Goal: Task Accomplishment & Management: Use online tool/utility

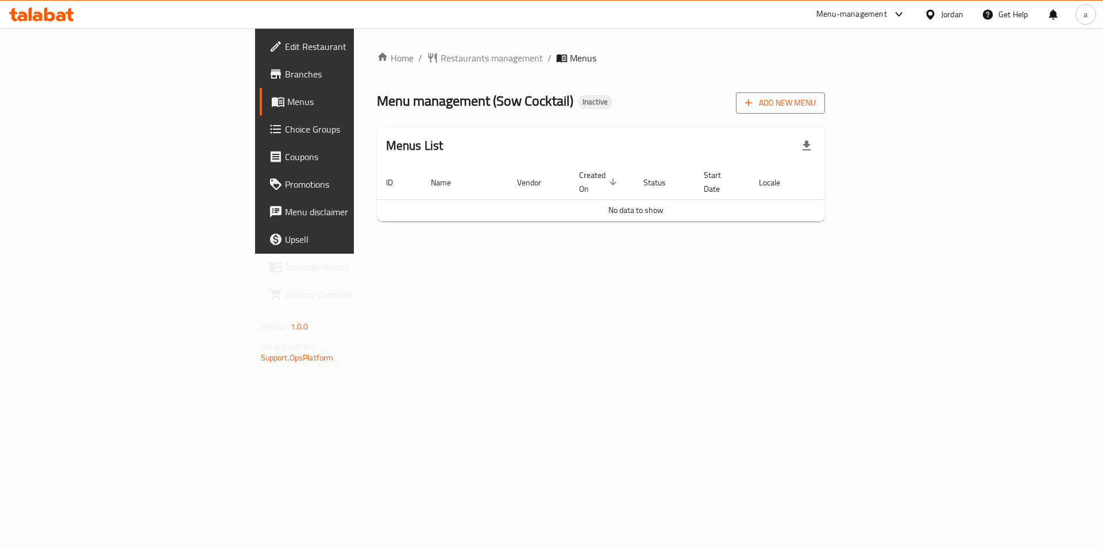
drag, startPoint x: 988, startPoint y: 115, endPoint x: 1015, endPoint y: 101, distance: 30.6
click at [826, 115] on div "Home / Restaurants management / Menus Menu management ( Sow Cocktail ) Inactive…" at bounding box center [601, 141] width 449 height 180
click at [816, 99] on span "Add New Menu" at bounding box center [780, 103] width 71 height 14
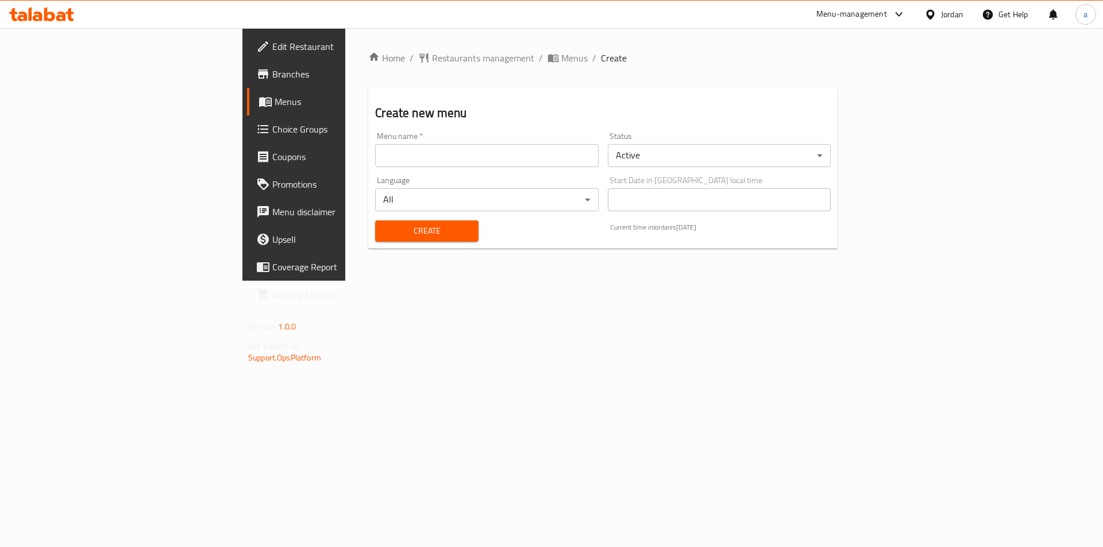
click at [523, 161] on input "text" at bounding box center [486, 155] width 223 height 23
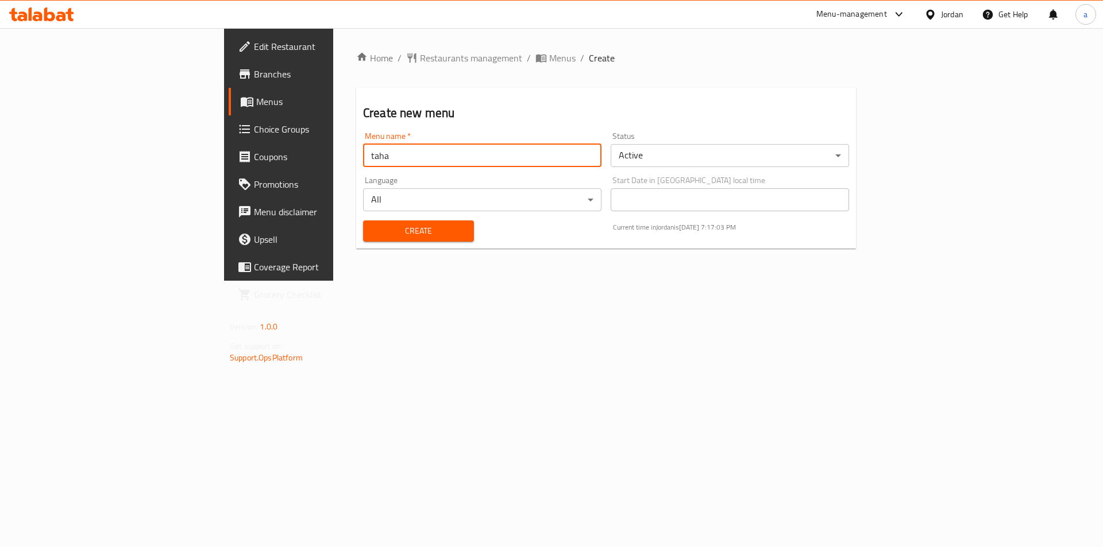
type input "taha"
click at [400, 238] on span "Create" at bounding box center [418, 231] width 92 height 14
click at [549, 65] on span "Menus" at bounding box center [562, 58] width 26 height 14
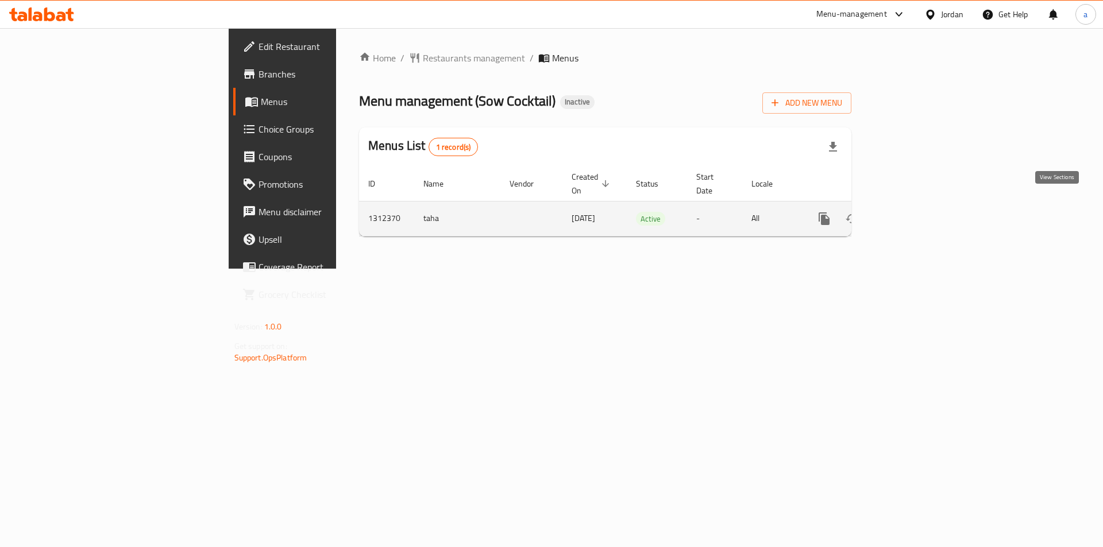
click at [914, 212] on icon "enhanced table" at bounding box center [907, 219] width 14 height 14
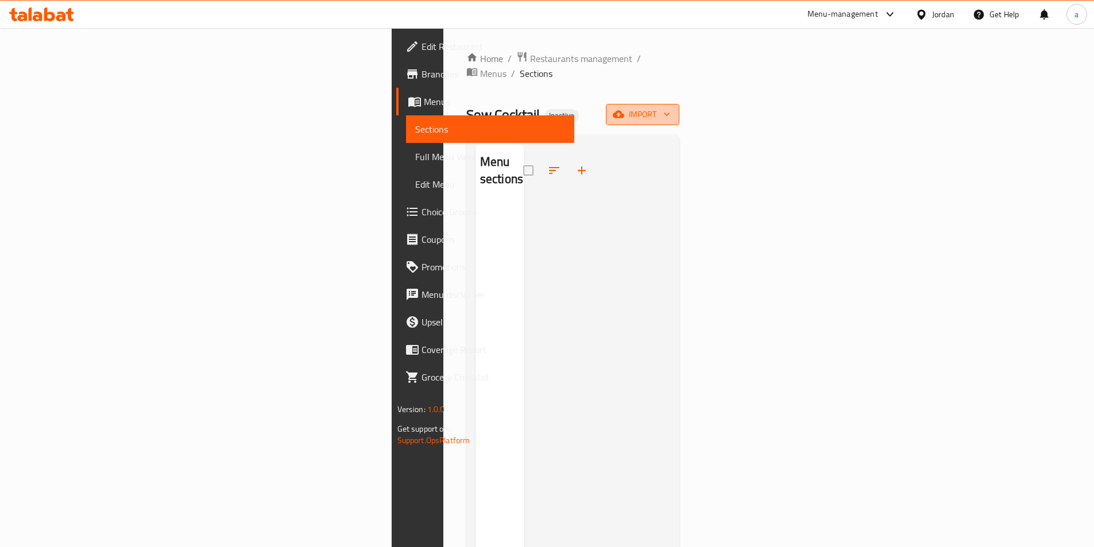
click at [680, 108] on button "import" at bounding box center [643, 114] width 74 height 21
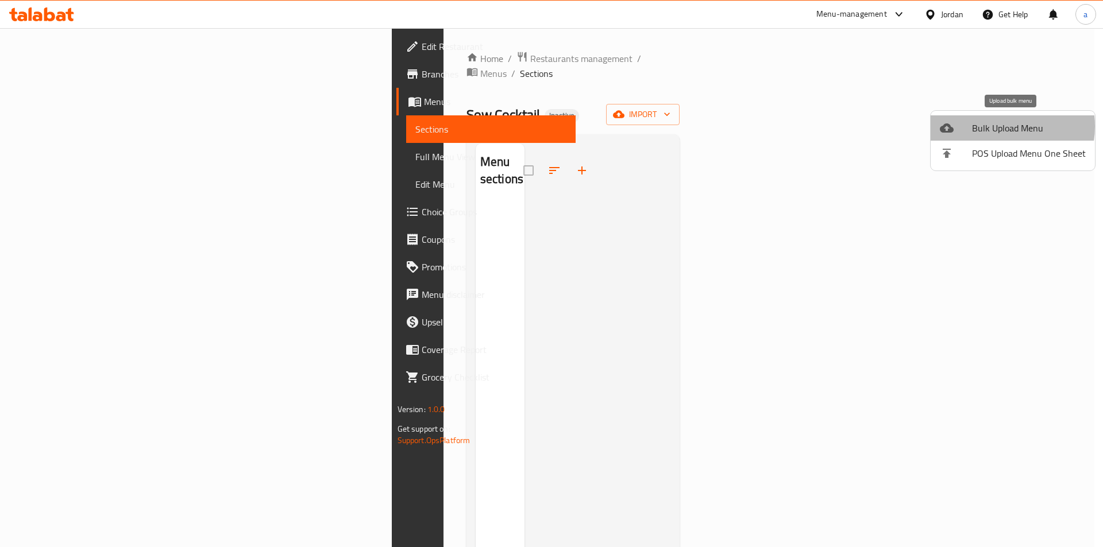
click at [997, 126] on span "Bulk Upload Menu" at bounding box center [1029, 128] width 114 height 14
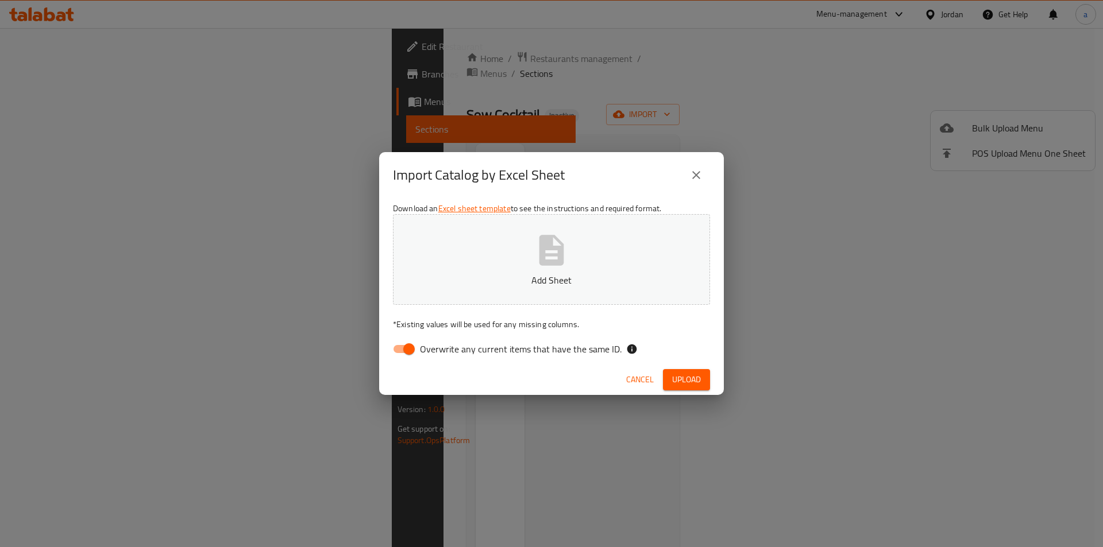
click at [621, 257] on button "Add Sheet" at bounding box center [551, 259] width 317 height 91
click at [403, 346] on input "Overwrite any current items that have the same ID." at bounding box center [408, 349] width 65 height 22
checkbox input "false"
click at [681, 379] on span "Upload" at bounding box center [686, 380] width 29 height 14
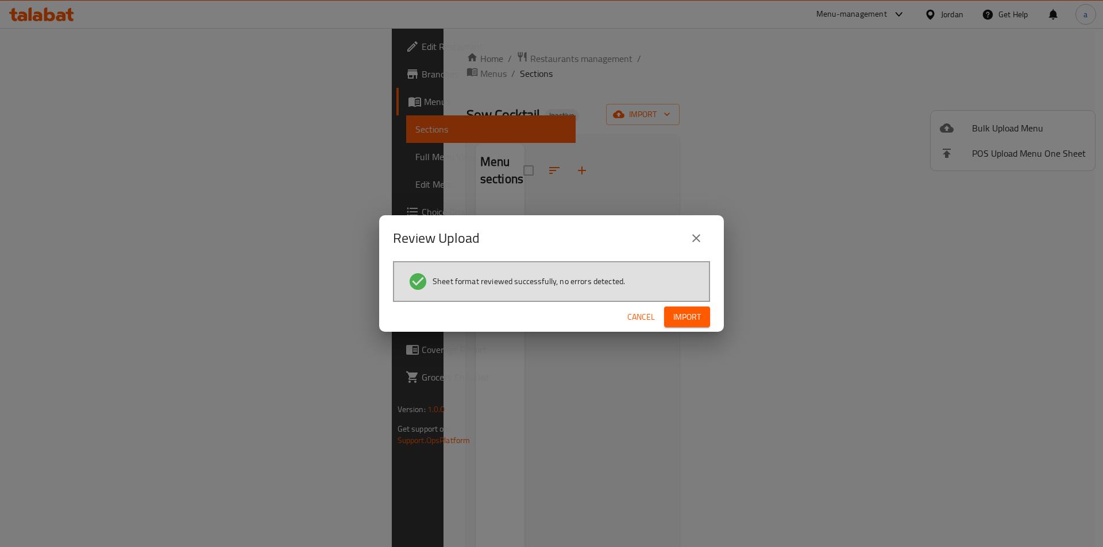
click at [676, 319] on span "Import" at bounding box center [687, 317] width 28 height 14
click at [698, 236] on icon "close" at bounding box center [696, 239] width 14 height 14
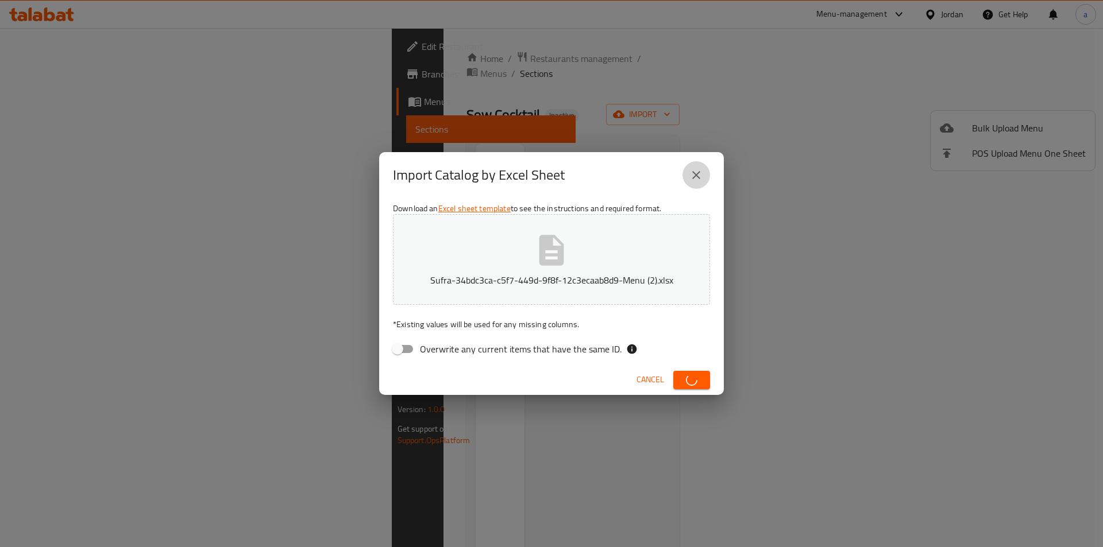
click at [696, 179] on icon "close" at bounding box center [696, 175] width 14 height 14
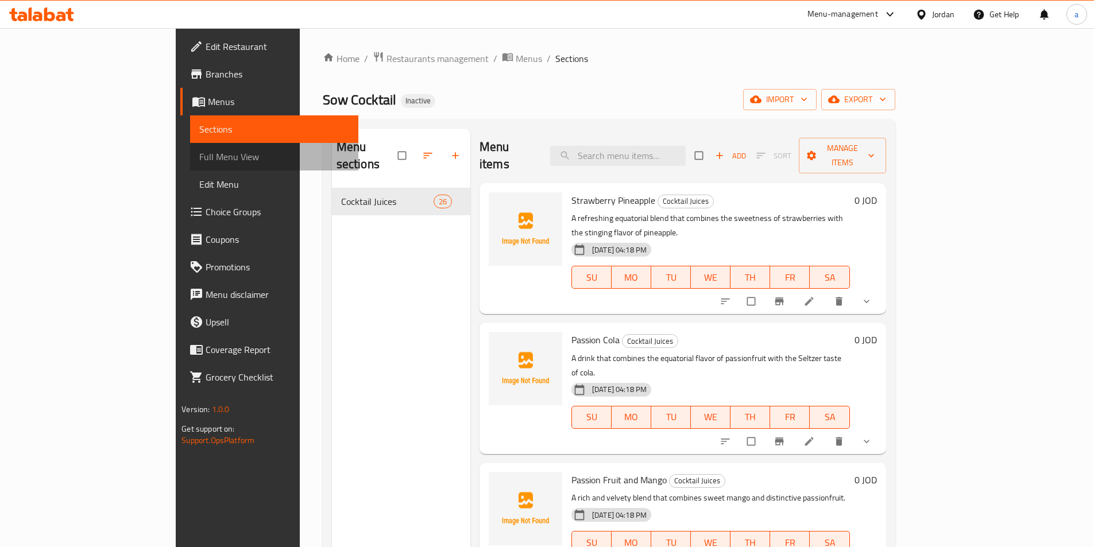
click at [199, 156] on span "Full Menu View" at bounding box center [274, 157] width 150 height 14
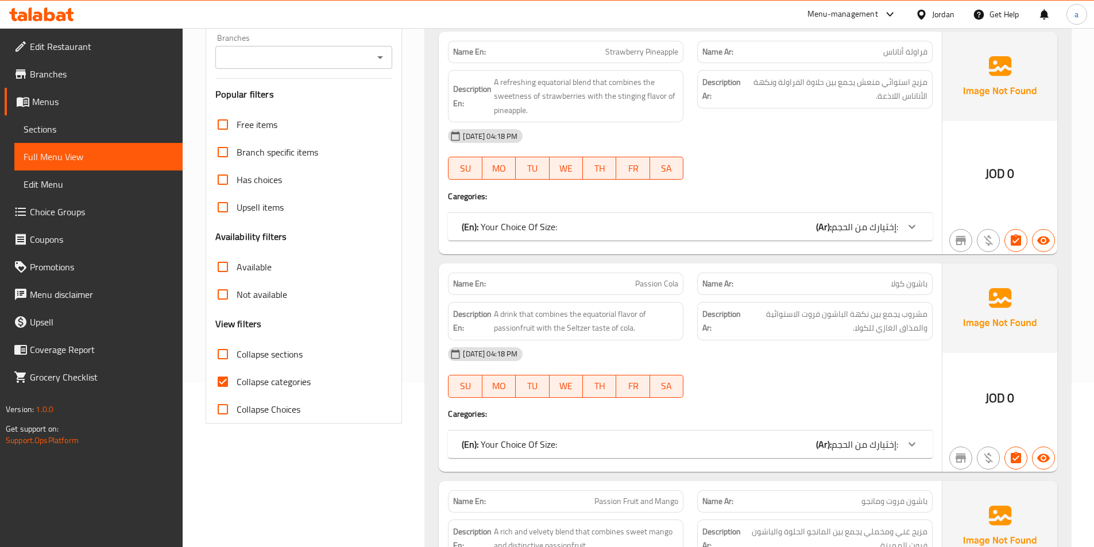
scroll to position [287, 0]
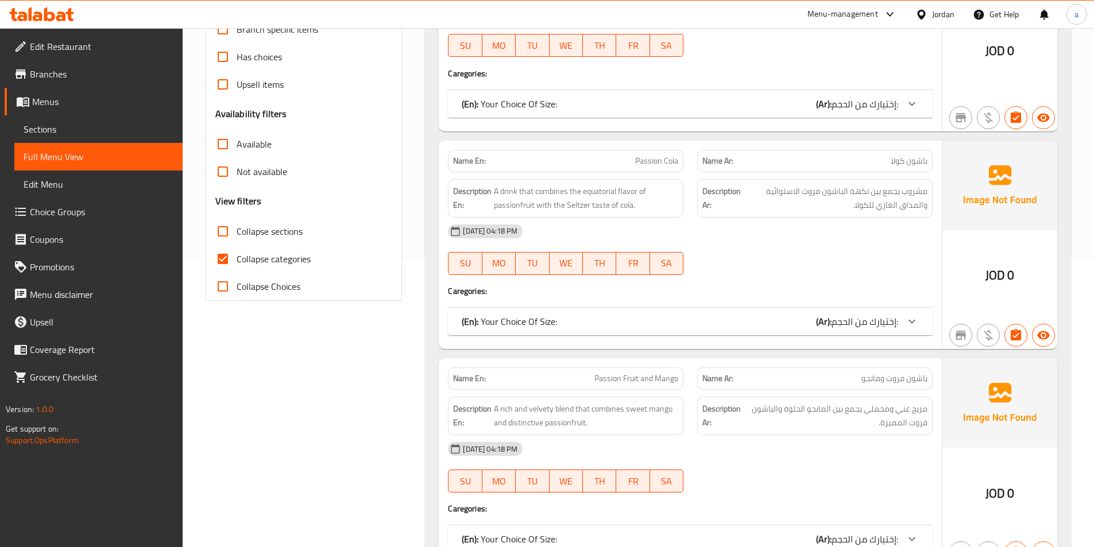
click at [268, 255] on span "Collapse categories" at bounding box center [274, 259] width 74 height 14
click at [237, 255] on input "Collapse categories" at bounding box center [223, 259] width 28 height 28
checkbox input "false"
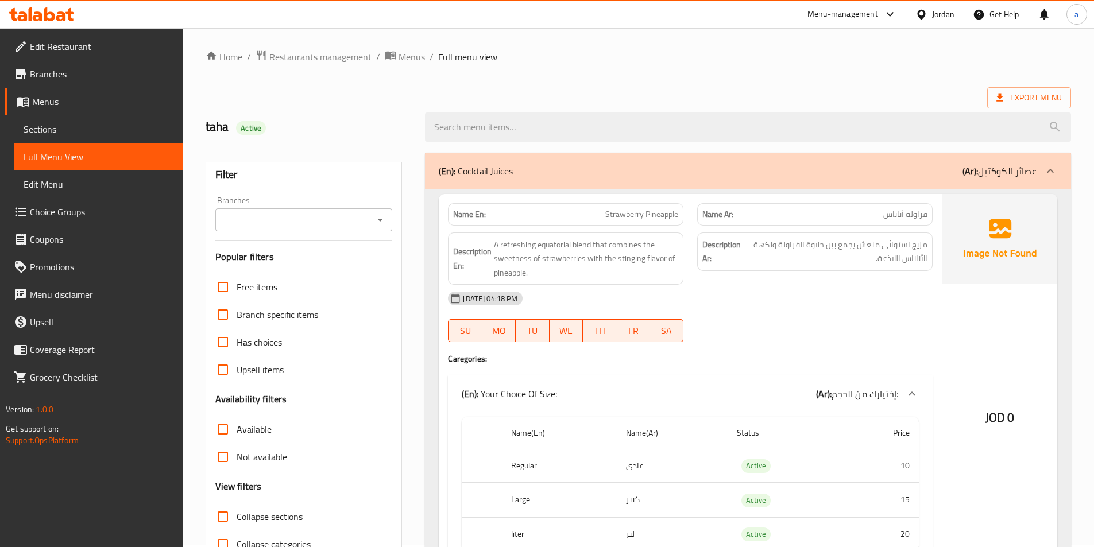
scroll to position [0, 0]
click at [51, 40] on span "Edit Restaurant" at bounding box center [102, 47] width 144 height 14
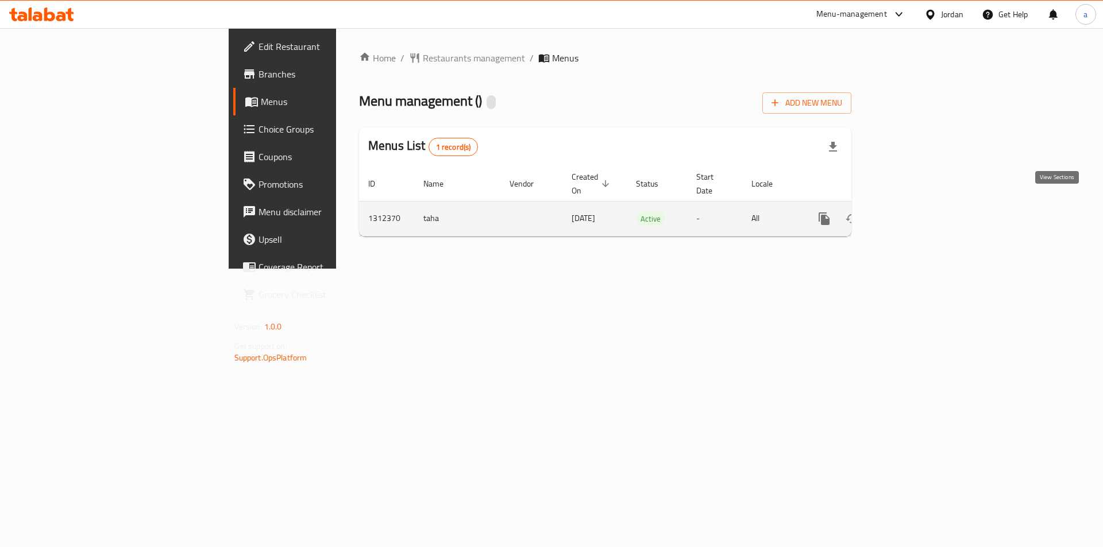
click at [912, 214] on icon "enhanced table" at bounding box center [907, 219] width 10 height 10
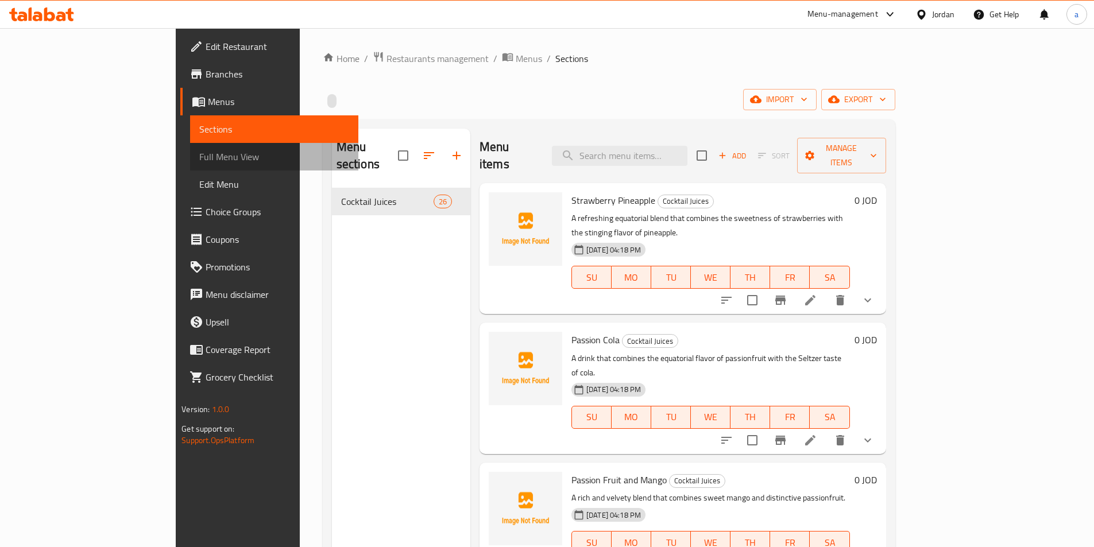
click at [199, 153] on span "Full Menu View" at bounding box center [274, 157] width 150 height 14
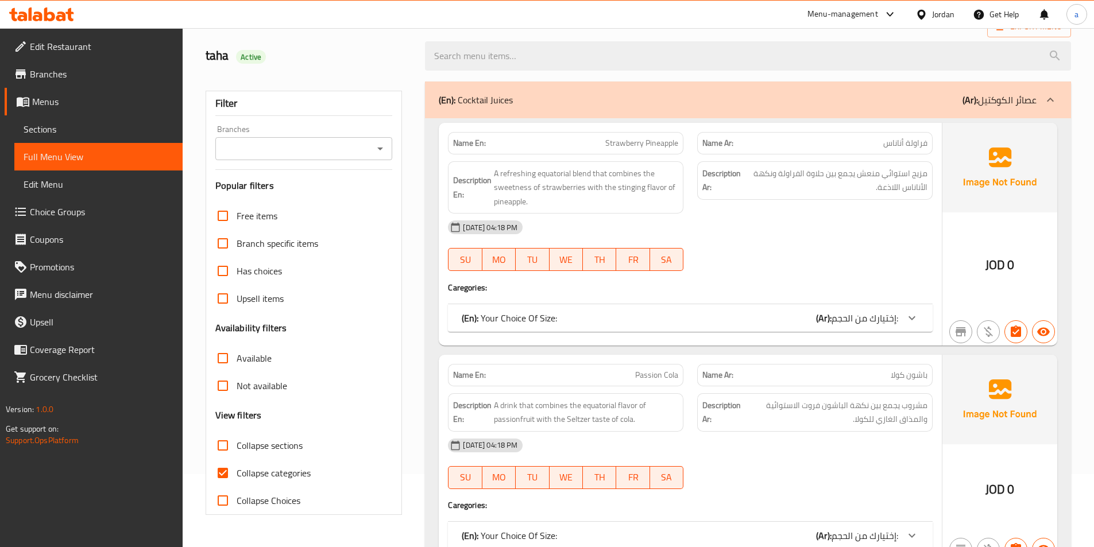
scroll to position [115, 0]
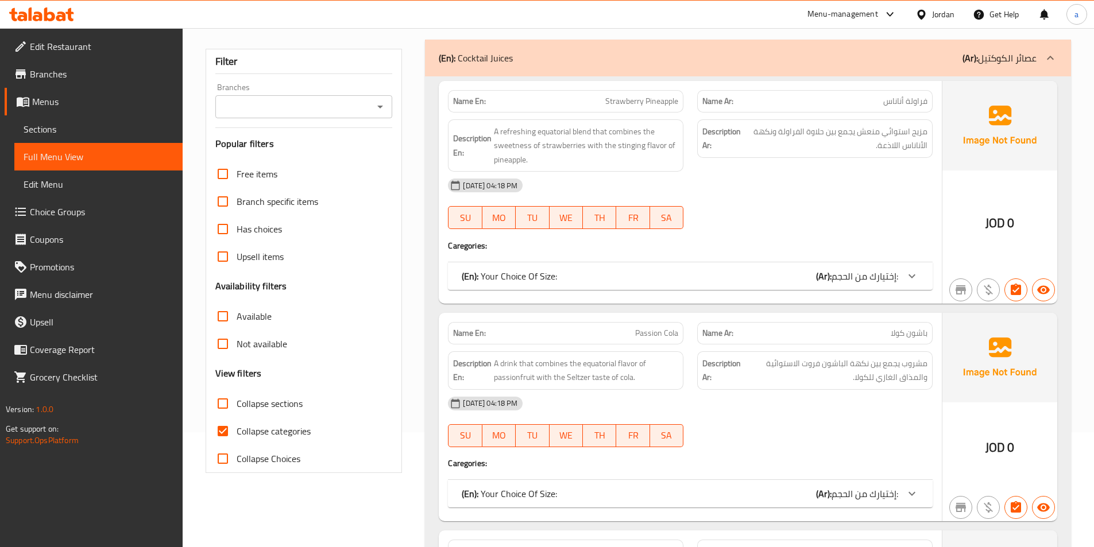
click at [288, 425] on span "Collapse categories" at bounding box center [274, 432] width 74 height 14
click at [237, 425] on input "Collapse categories" at bounding box center [223, 432] width 28 height 28
checkbox input "false"
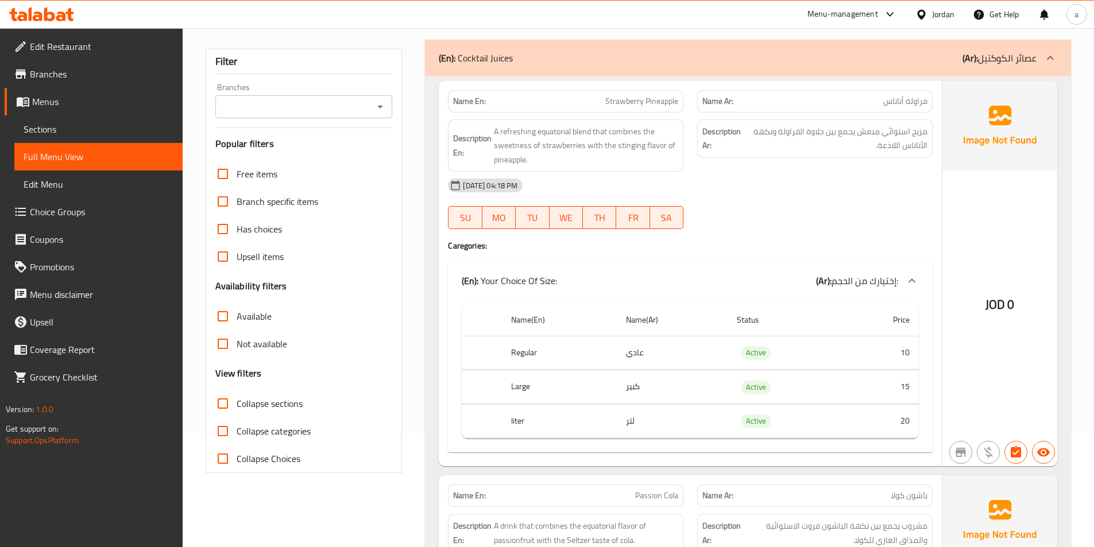
click at [994, 307] on span "JOD" at bounding box center [996, 305] width 20 height 22
click at [992, 302] on span "JOD" at bounding box center [996, 305] width 20 height 22
click at [823, 109] on div "Name Ar: فراولة أناناس" at bounding box center [815, 101] width 236 height 22
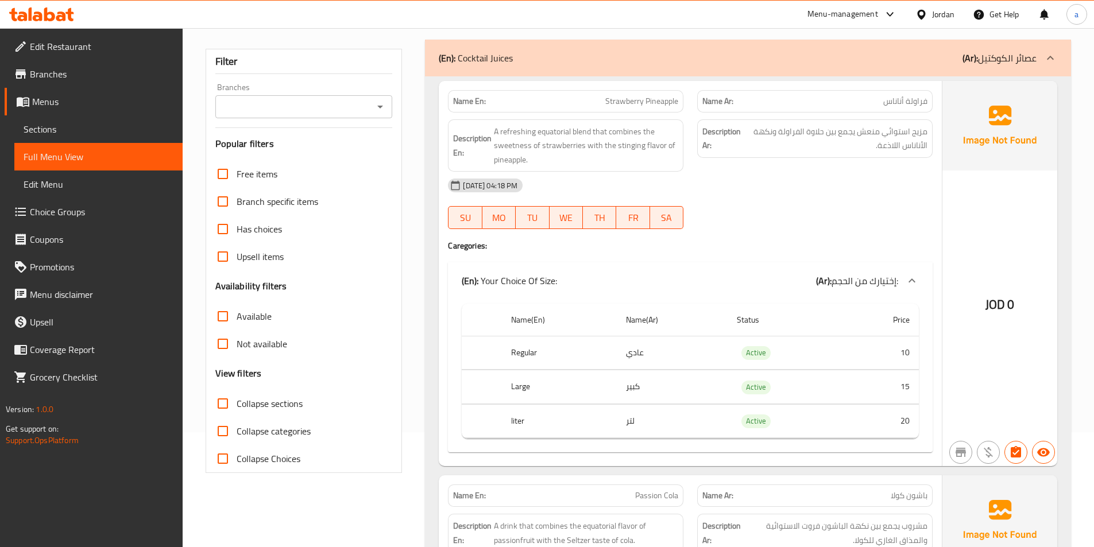
click at [824, 102] on p "Name Ar: فراولة أناناس" at bounding box center [815, 101] width 225 height 12
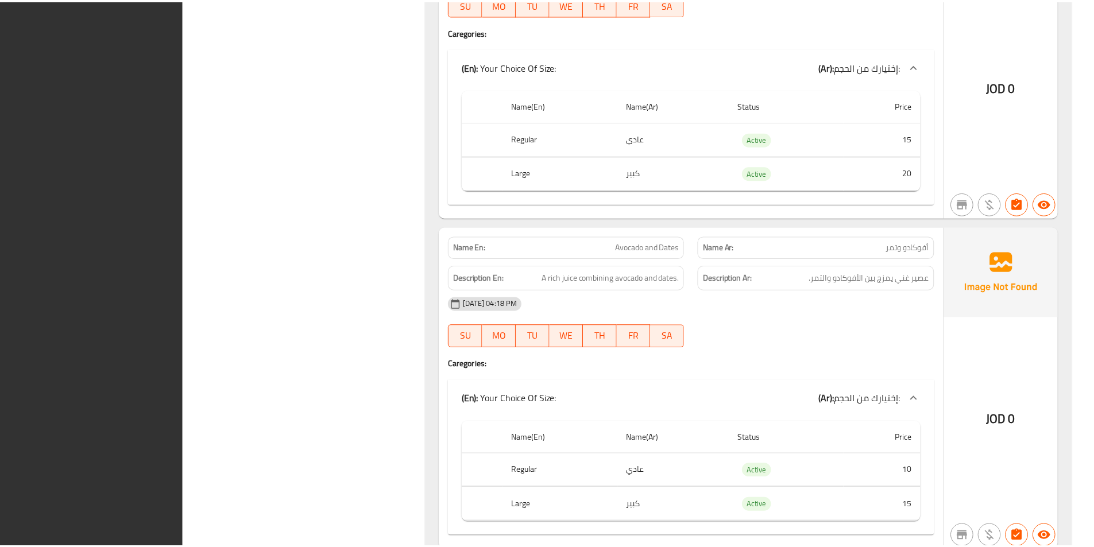
scroll to position [9122, 0]
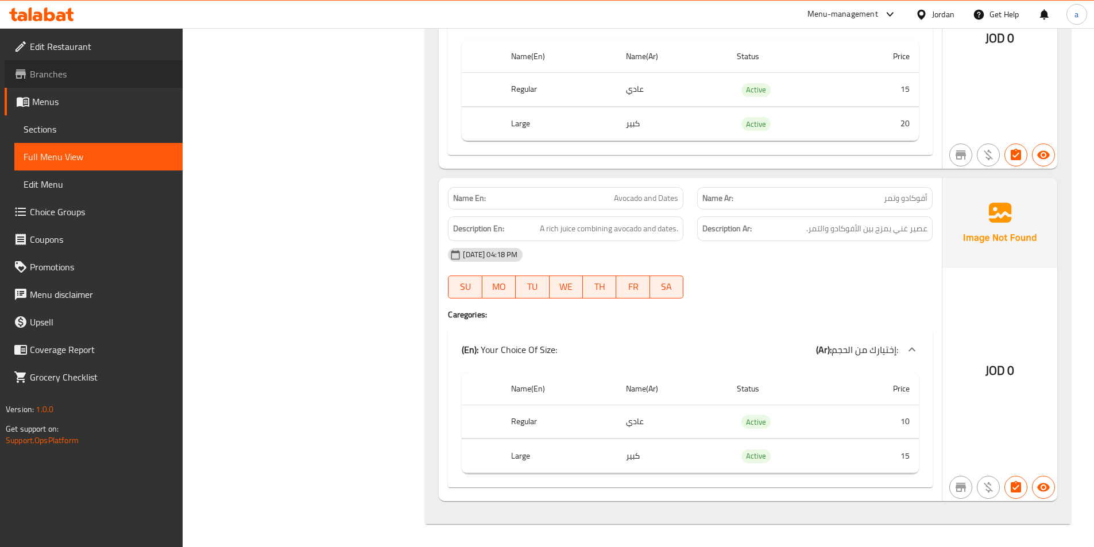
click at [64, 81] on span "Branches" at bounding box center [102, 74] width 144 height 14
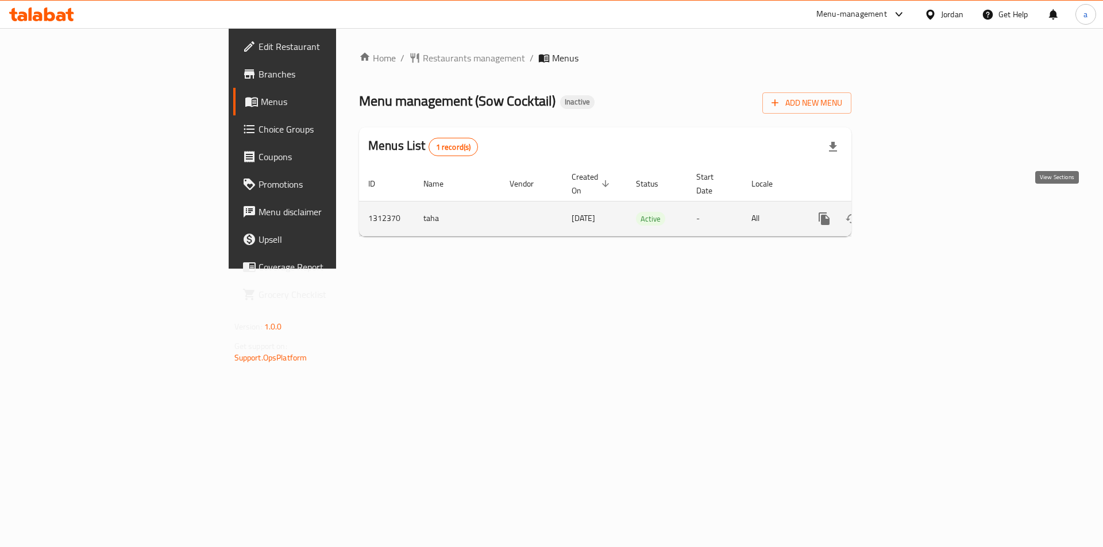
click at [921, 210] on link "enhanced table" at bounding box center [907, 219] width 28 height 28
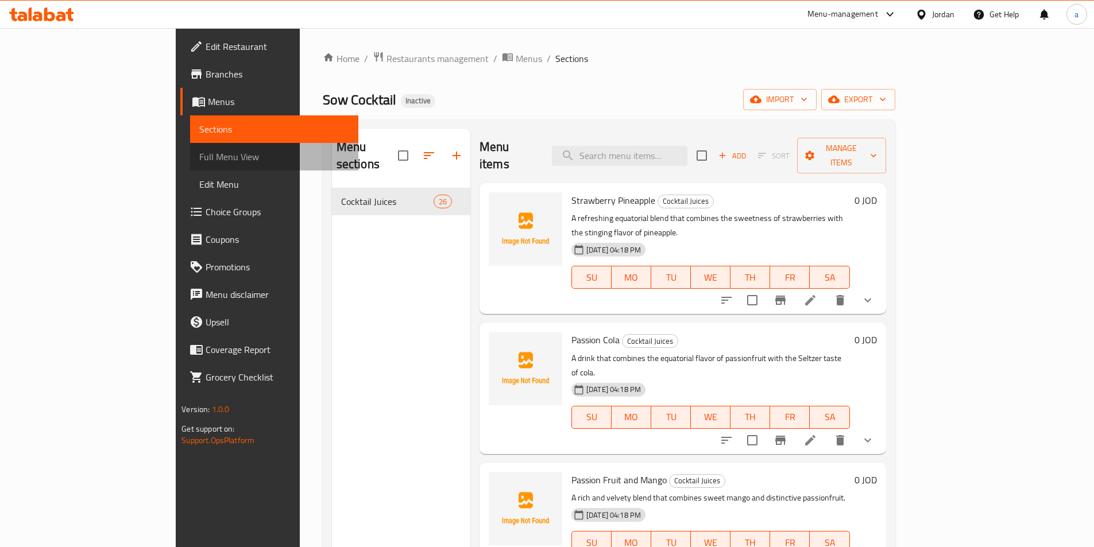
click at [199, 152] on span "Full Menu View" at bounding box center [274, 157] width 150 height 14
